Goal: Information Seeking & Learning: Learn about a topic

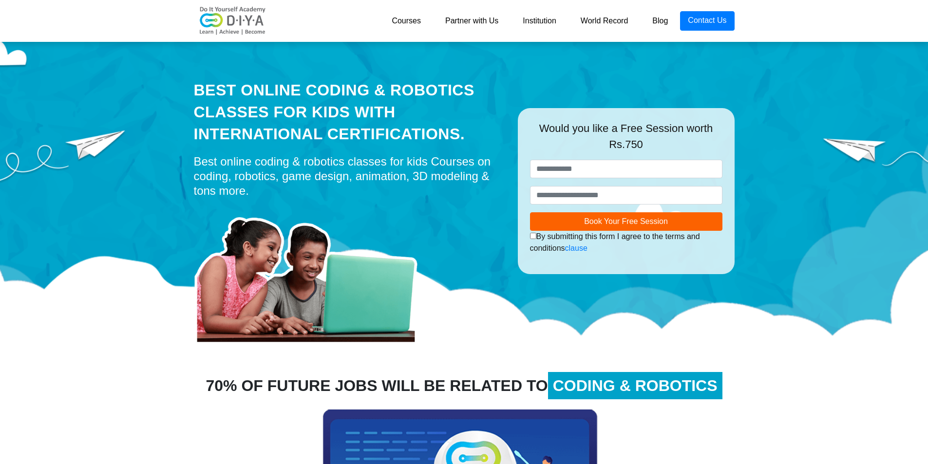
click at [407, 23] on link "Courses" at bounding box center [407, 20] width 54 height 19
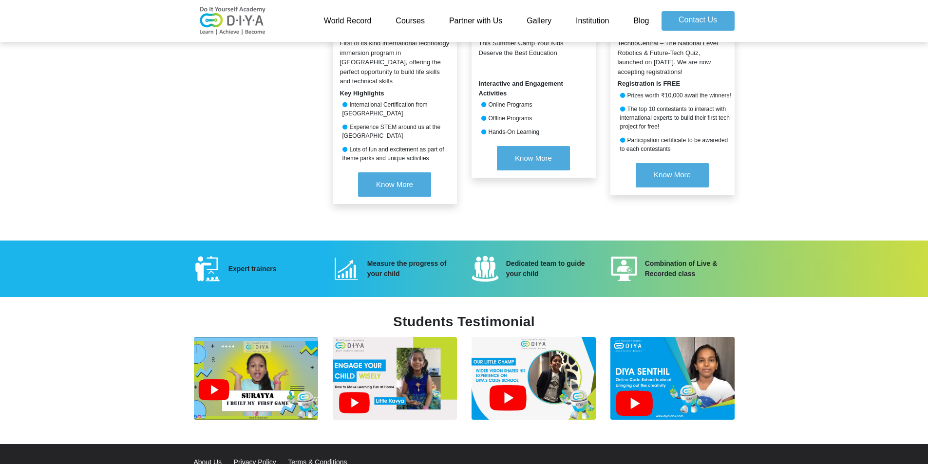
scroll to position [1209, 0]
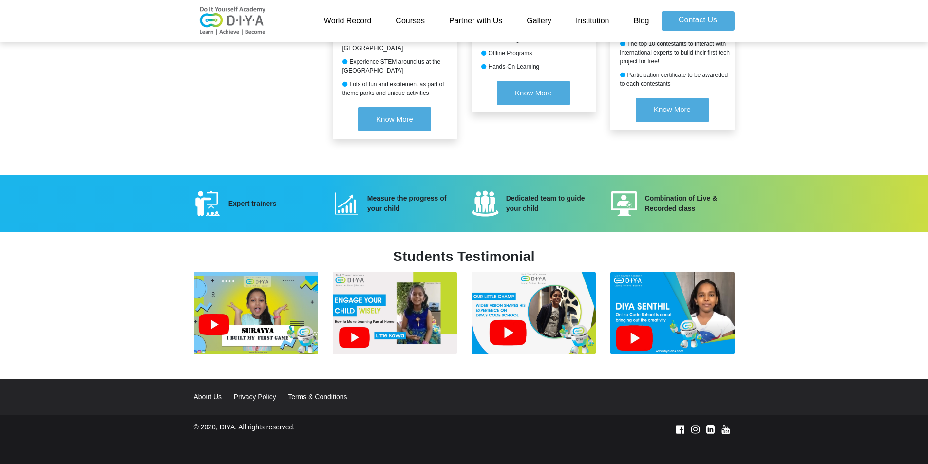
click at [210, 393] on link "About Us" at bounding box center [213, 397] width 38 height 8
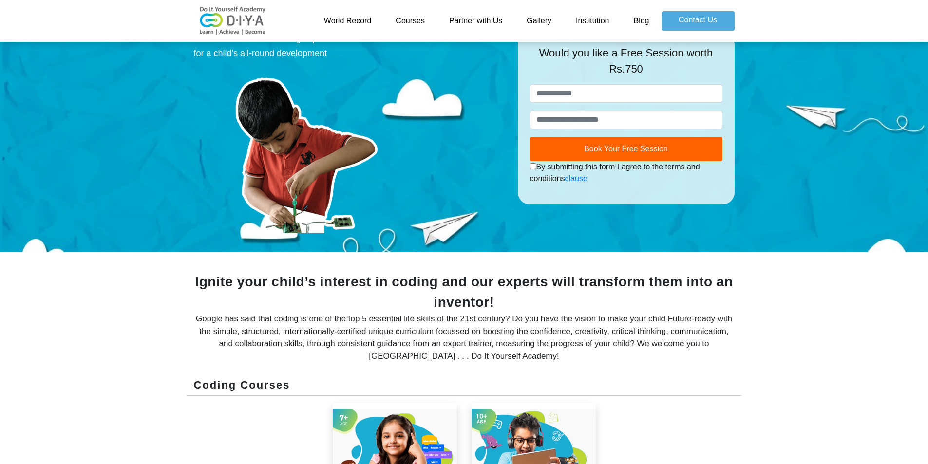
scroll to position [0, 0]
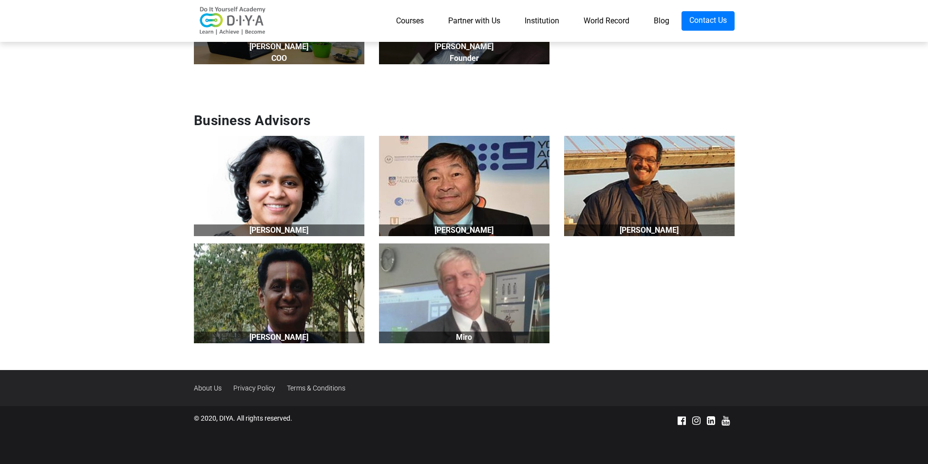
scroll to position [880, 0]
